Goal: Navigation & Orientation: Go to known website

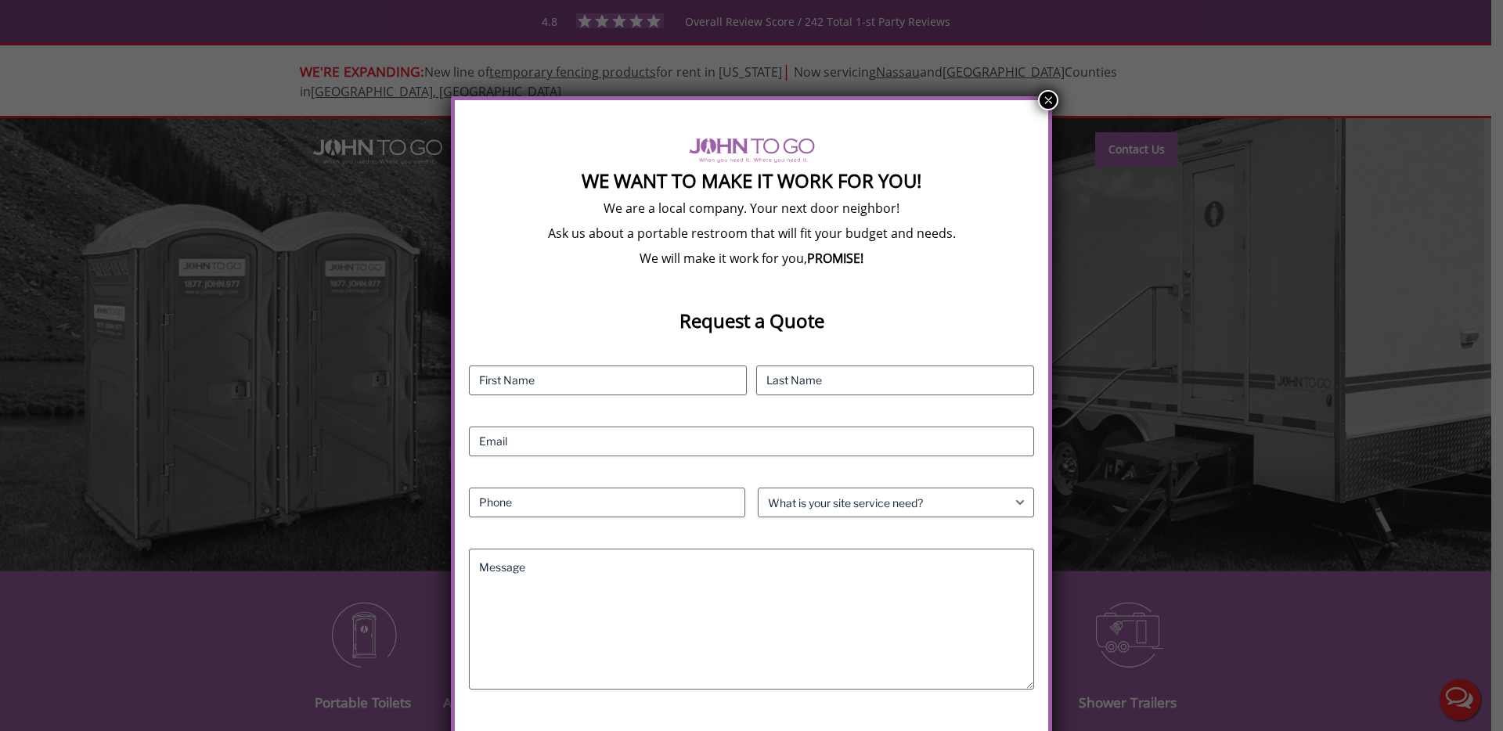
scroll to position [18, 0]
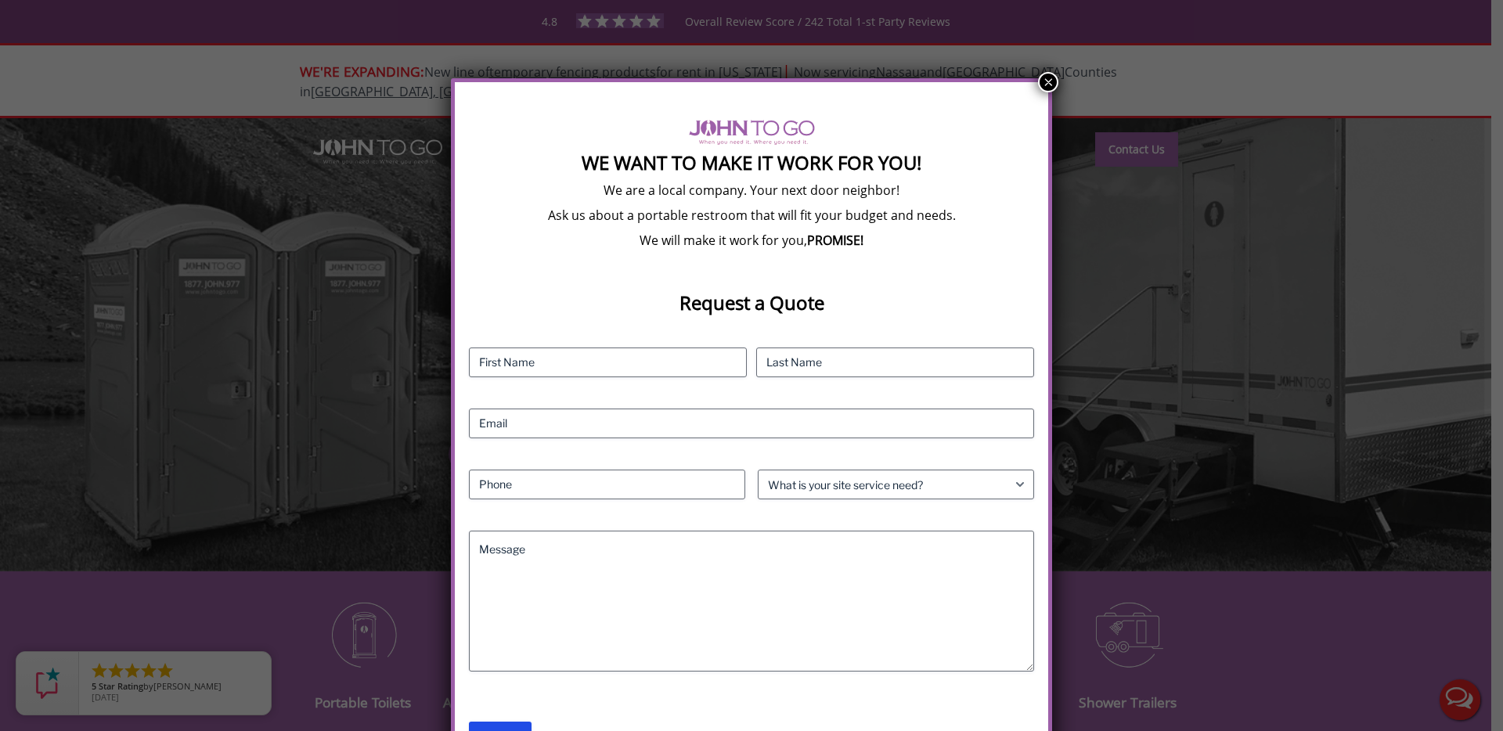
click at [214, 34] on div "We Want To Make It Work For You! We are a local company. Your next door neighbo…" at bounding box center [751, 365] width 1503 height 731
click at [1069, 78] on div "We Want To Make It Work For You! We are a local company. Your next door neighbo…" at bounding box center [751, 365] width 1503 height 731
click at [1064, 80] on div "We Want To Make It Work For You! We are a local company. Your next door neighbo…" at bounding box center [751, 365] width 1503 height 731
click at [1039, 83] on button "×" at bounding box center [1048, 82] width 20 height 20
